Goal: Find specific page/section: Find specific page/section

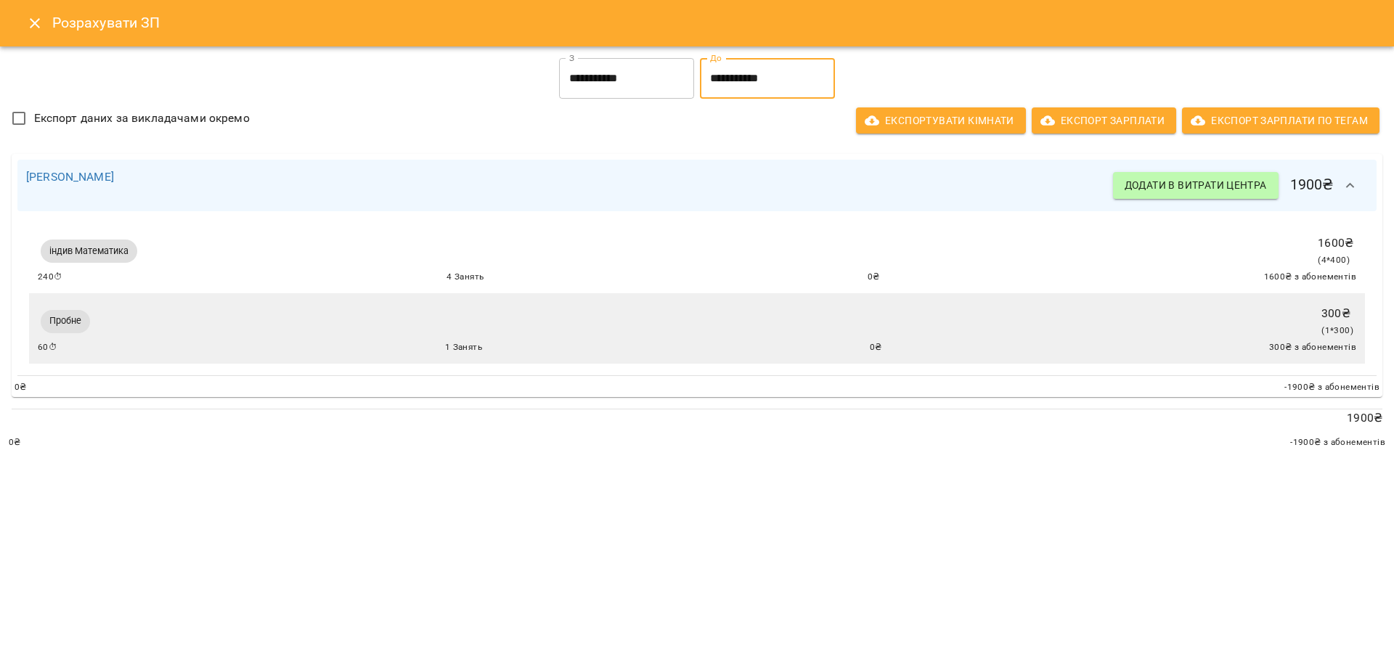
scroll to position [353, 0]
drag, startPoint x: 30, startPoint y: 24, endPoint x: 308, endPoint y: 22, distance: 277.3
click at [33, 23] on icon "Close" at bounding box center [34, 23] width 17 height 17
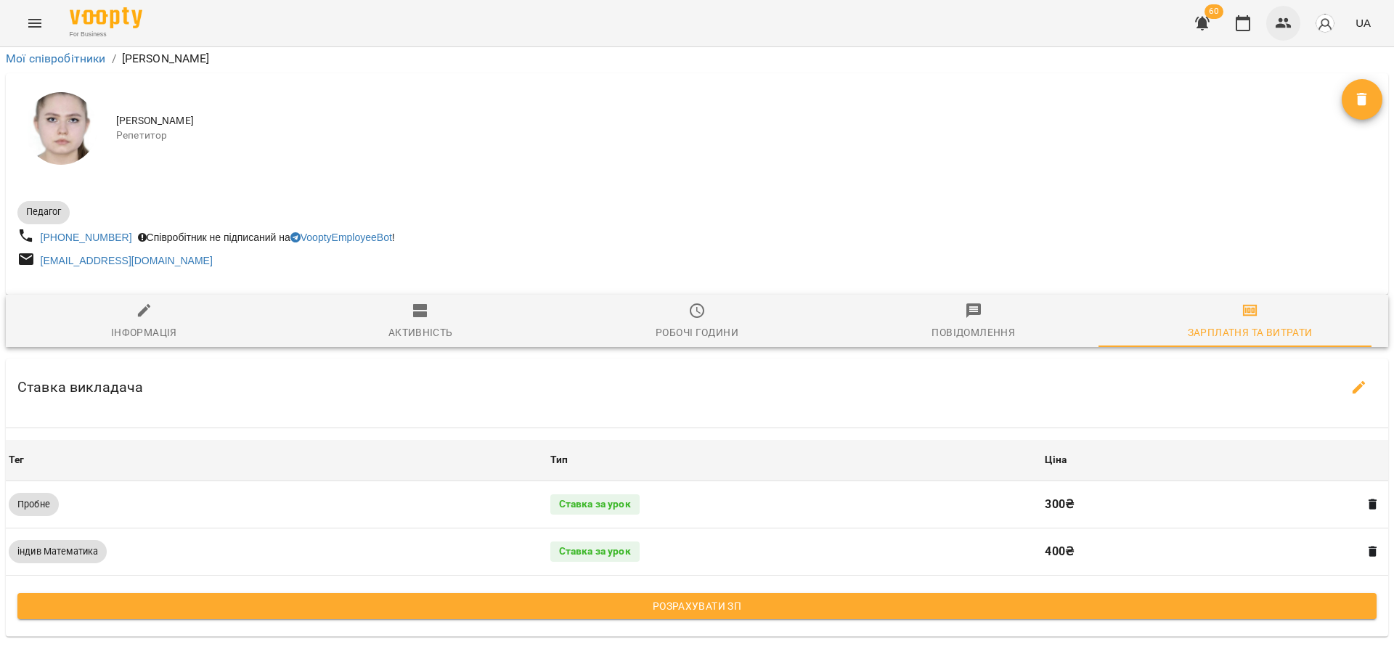
click at [1293, 13] on button "button" at bounding box center [1283, 23] width 35 height 35
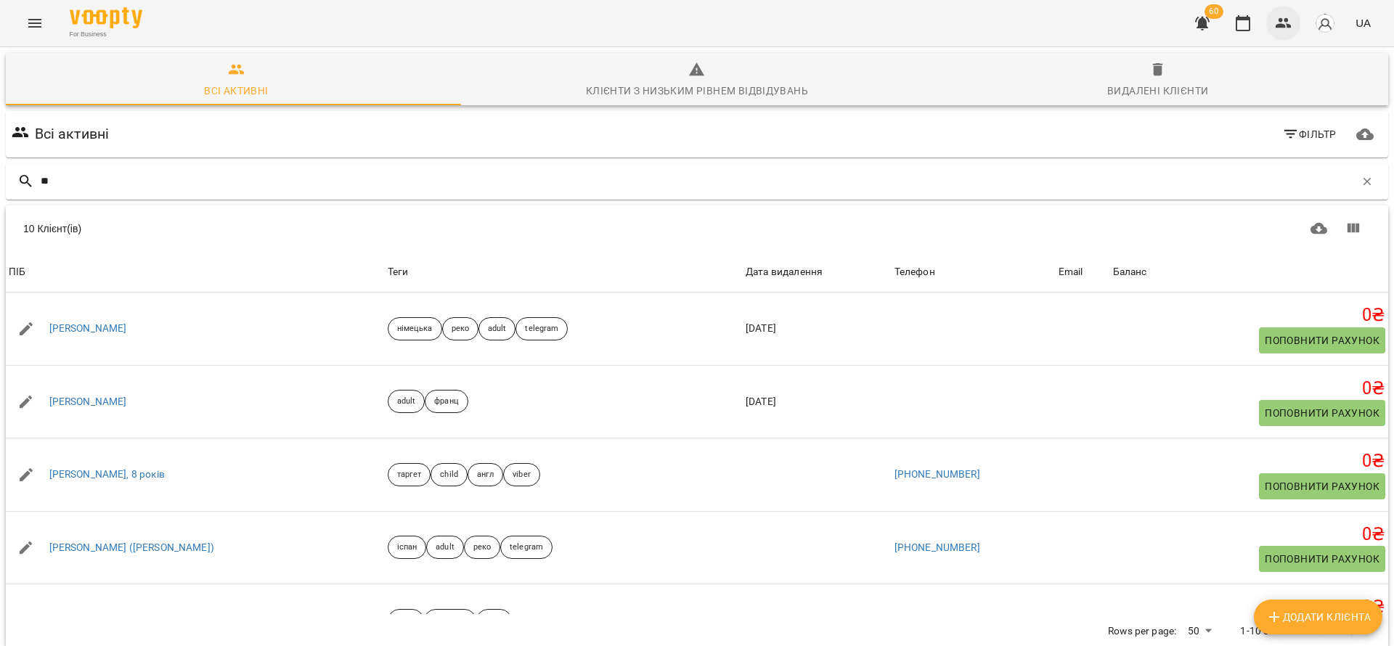
type input "*"
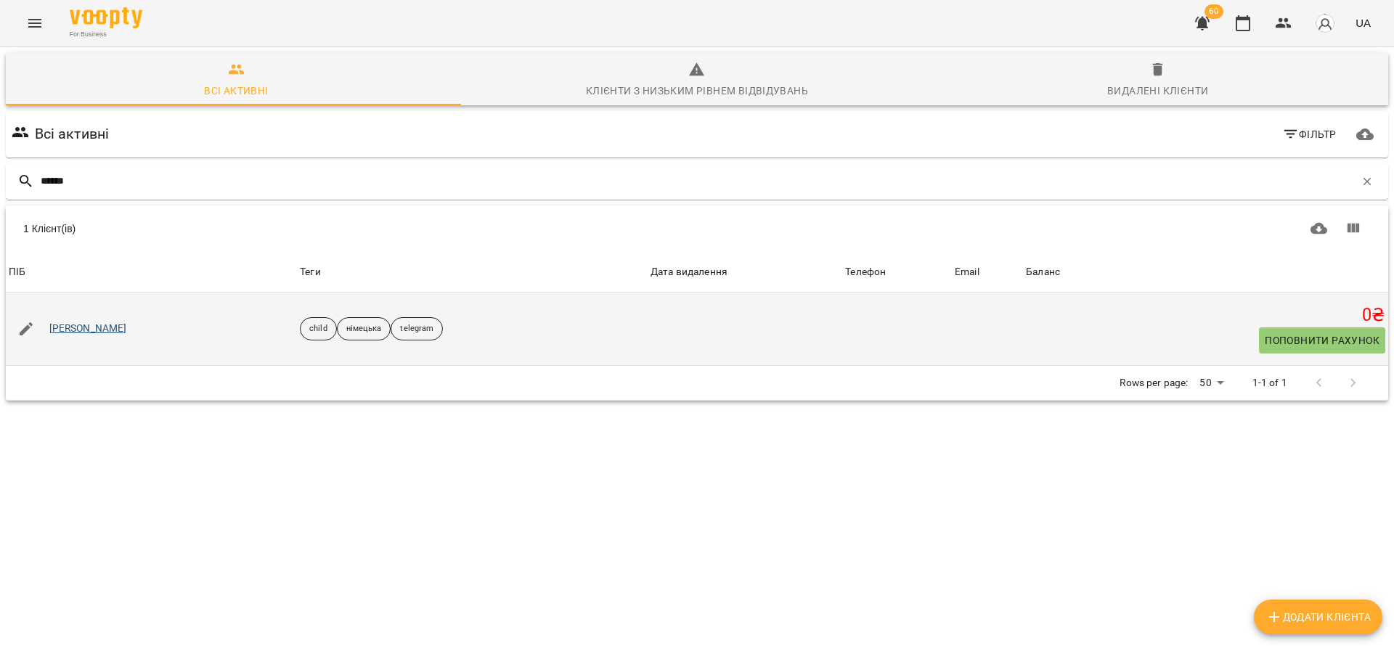
type input "******"
click at [93, 327] on link "[PERSON_NAME]" at bounding box center [88, 329] width 78 height 15
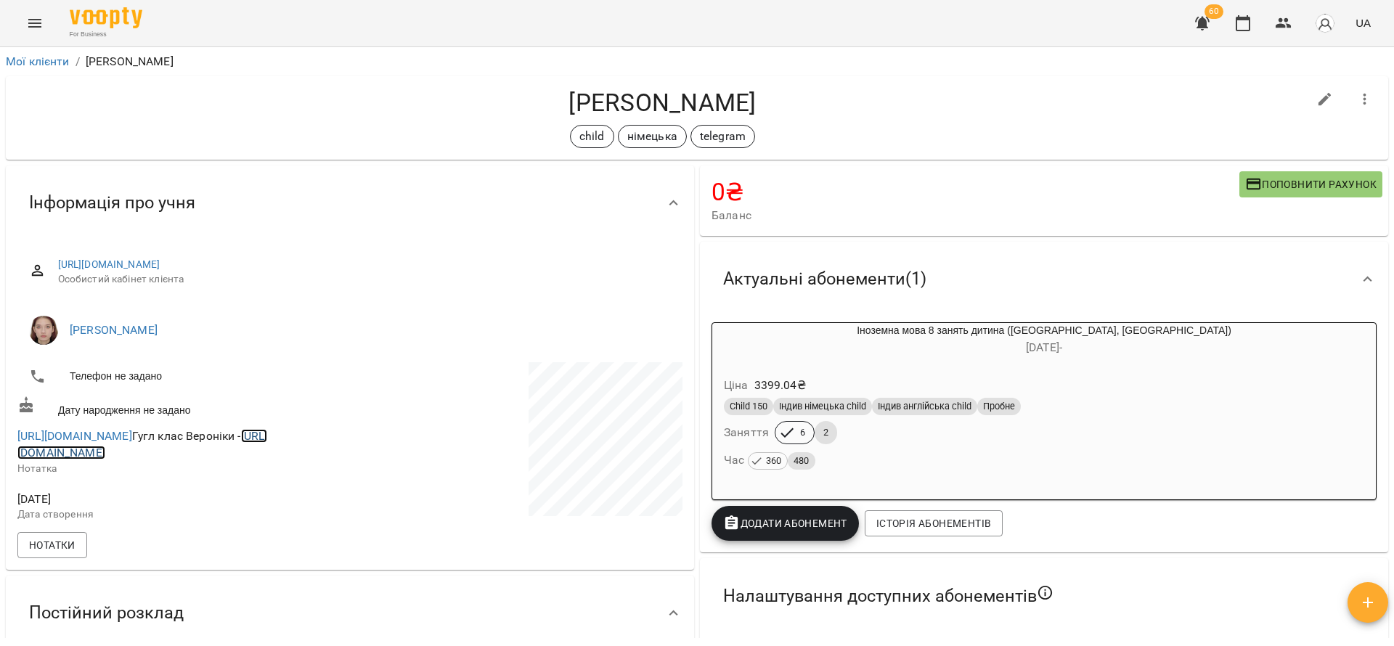
click at [227, 457] on link "[URL][DOMAIN_NAME]" at bounding box center [142, 444] width 250 height 31
